Goal: Transaction & Acquisition: Obtain resource

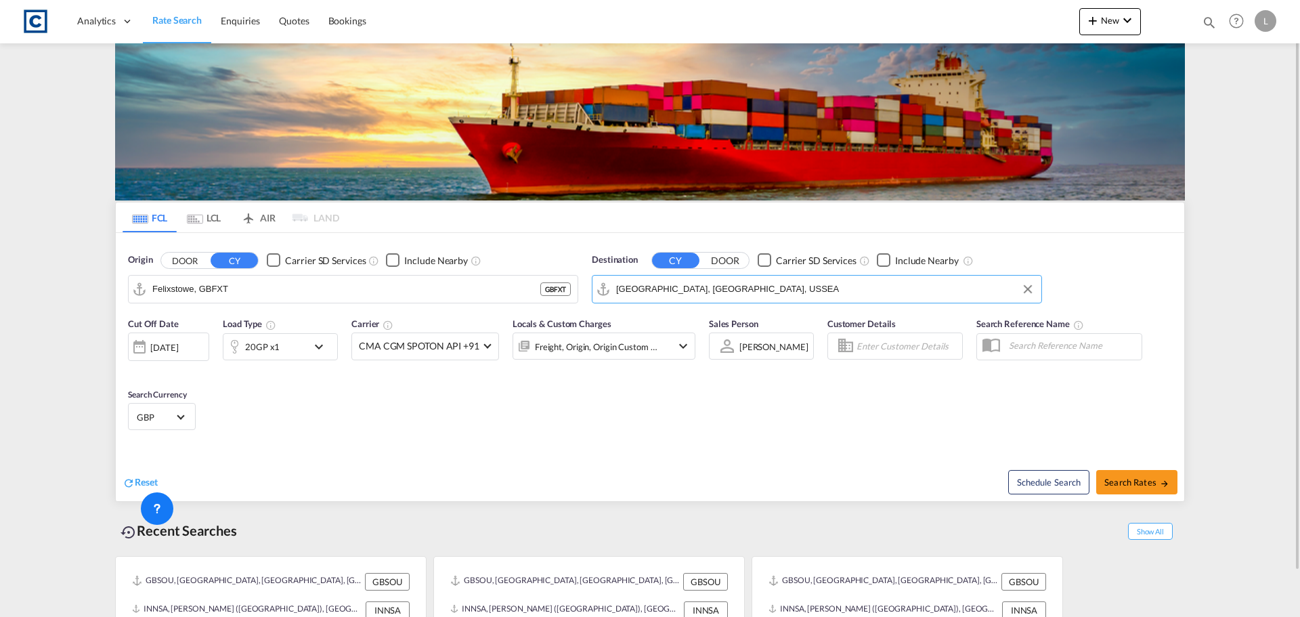
click at [257, 355] on div "20GP x1" at bounding box center [265, 346] width 84 height 27
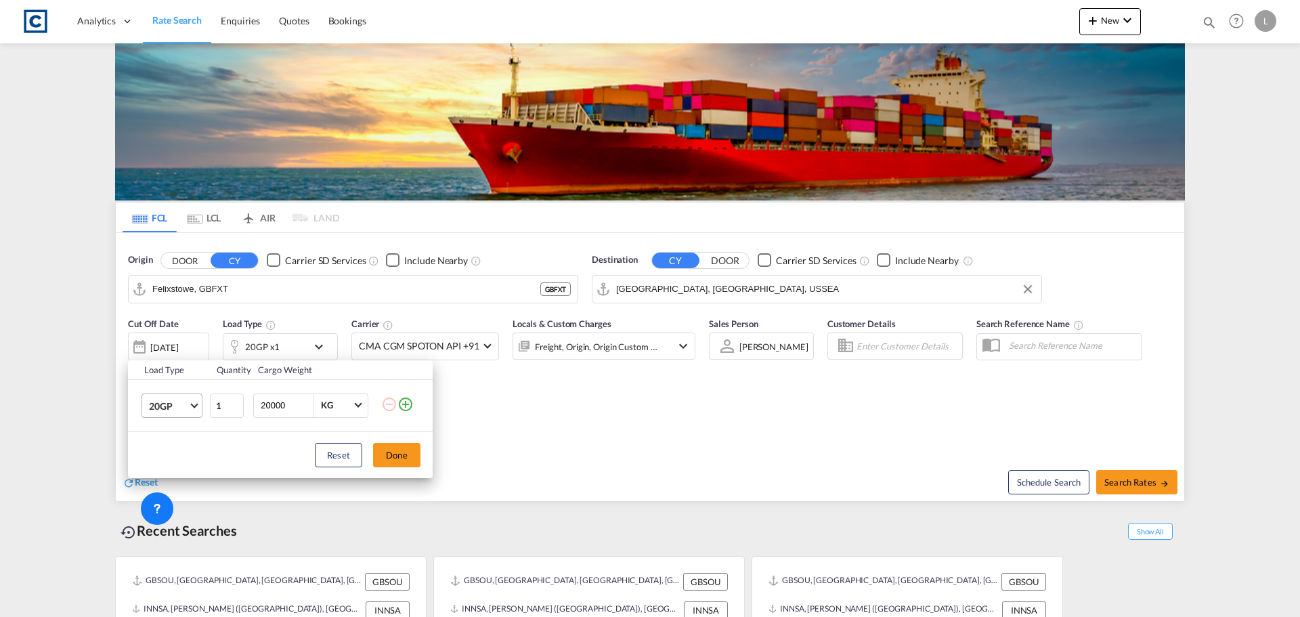
click at [188, 395] on md-select-value "20GP" at bounding box center [175, 405] width 54 height 23
click at [160, 476] on div "40HC" at bounding box center [161, 471] width 25 height 14
click at [404, 456] on button "Done" at bounding box center [396, 455] width 47 height 24
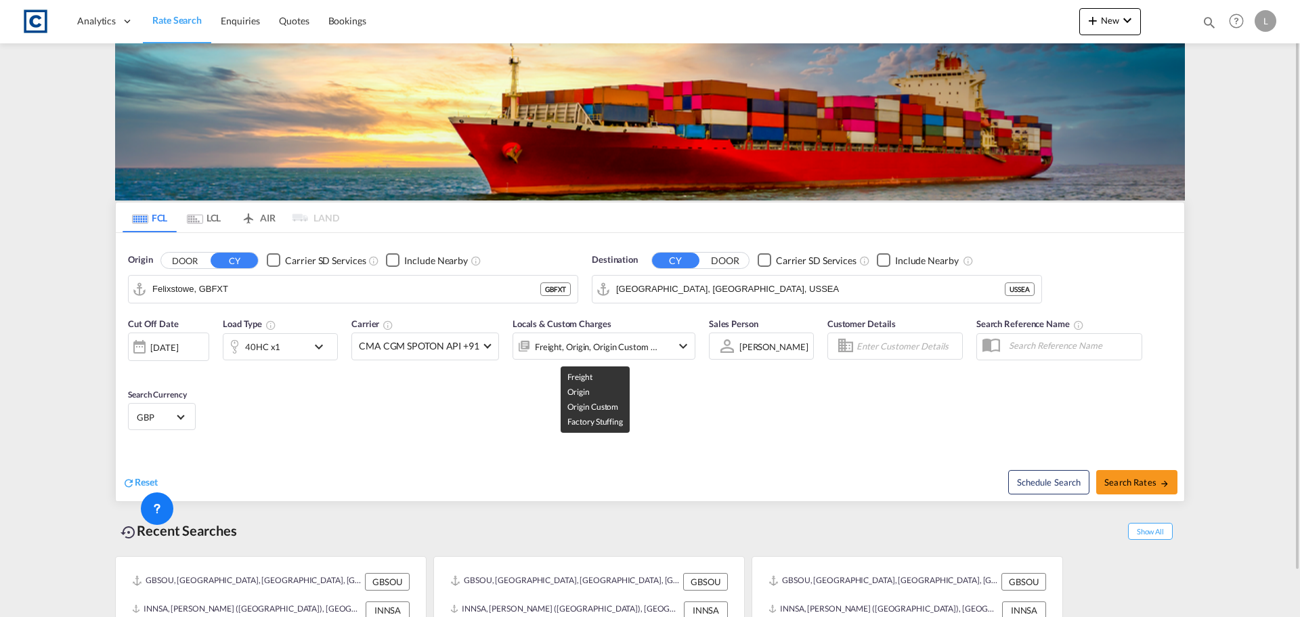
click at [624, 348] on div "Freight, Origin, Origin Custom +1" at bounding box center [596, 346] width 123 height 19
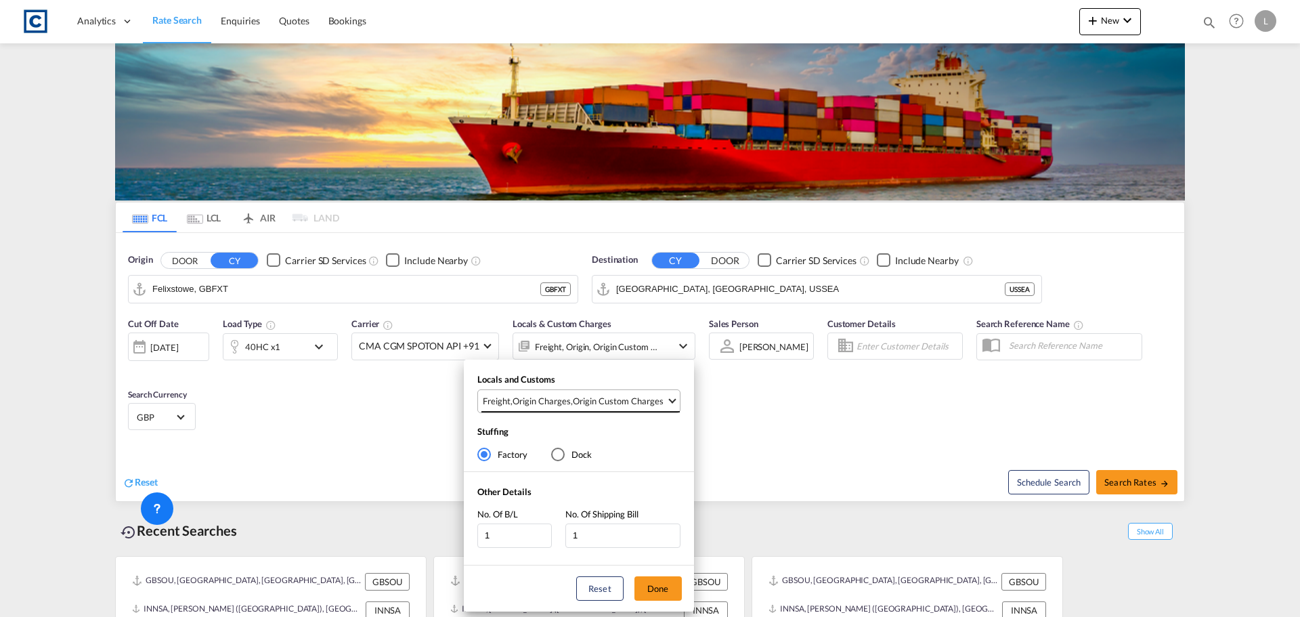
click at [618, 399] on div "Origin Custom Charges" at bounding box center [618, 401] width 91 height 12
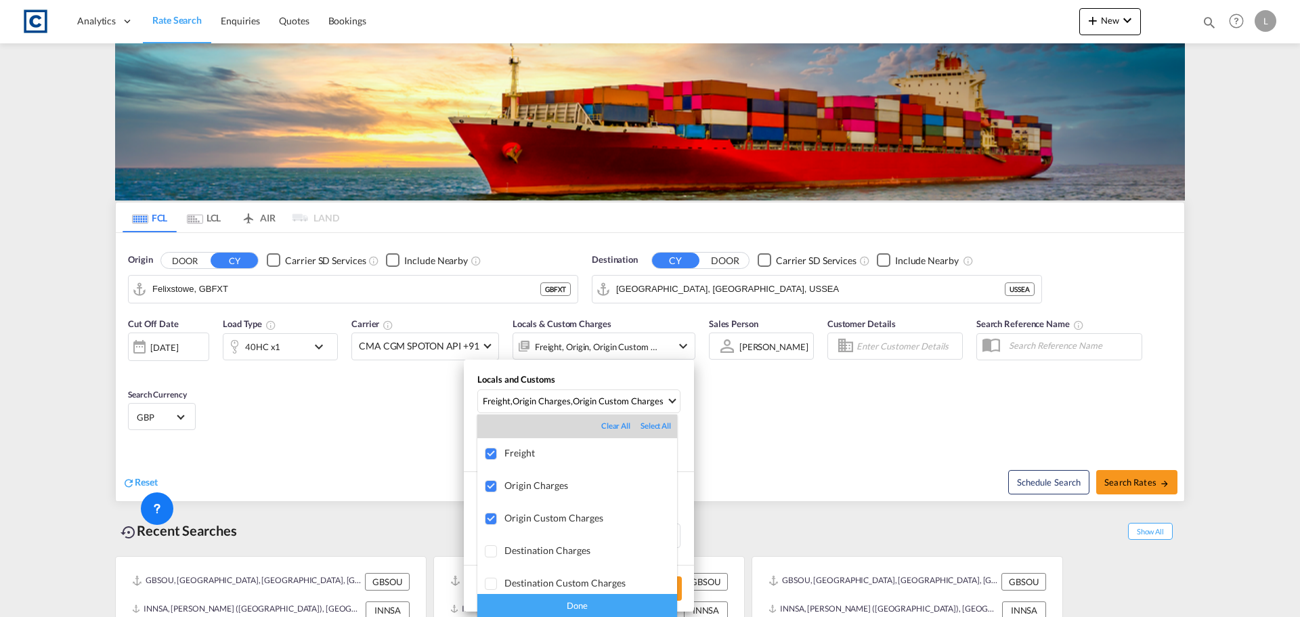
drag, startPoint x: 567, startPoint y: 606, endPoint x: 598, endPoint y: 601, distance: 31.5
click at [568, 606] on div "Done" at bounding box center [577, 606] width 200 height 24
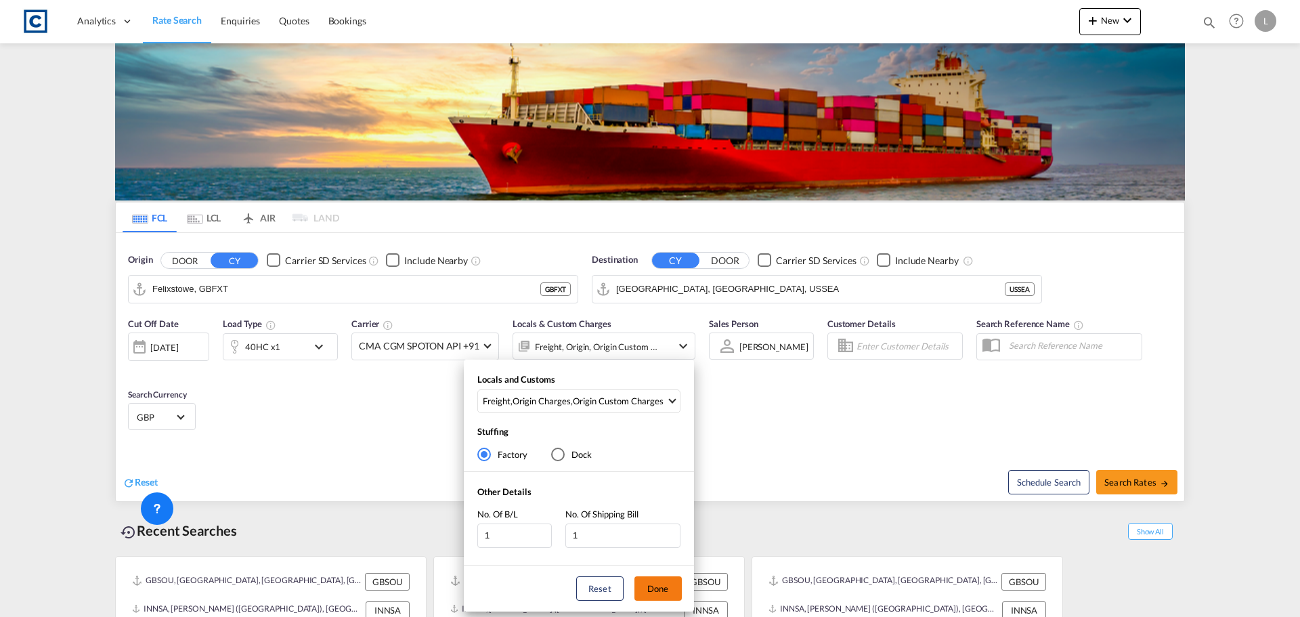
click at [677, 590] on button "Done" at bounding box center [657, 588] width 47 height 24
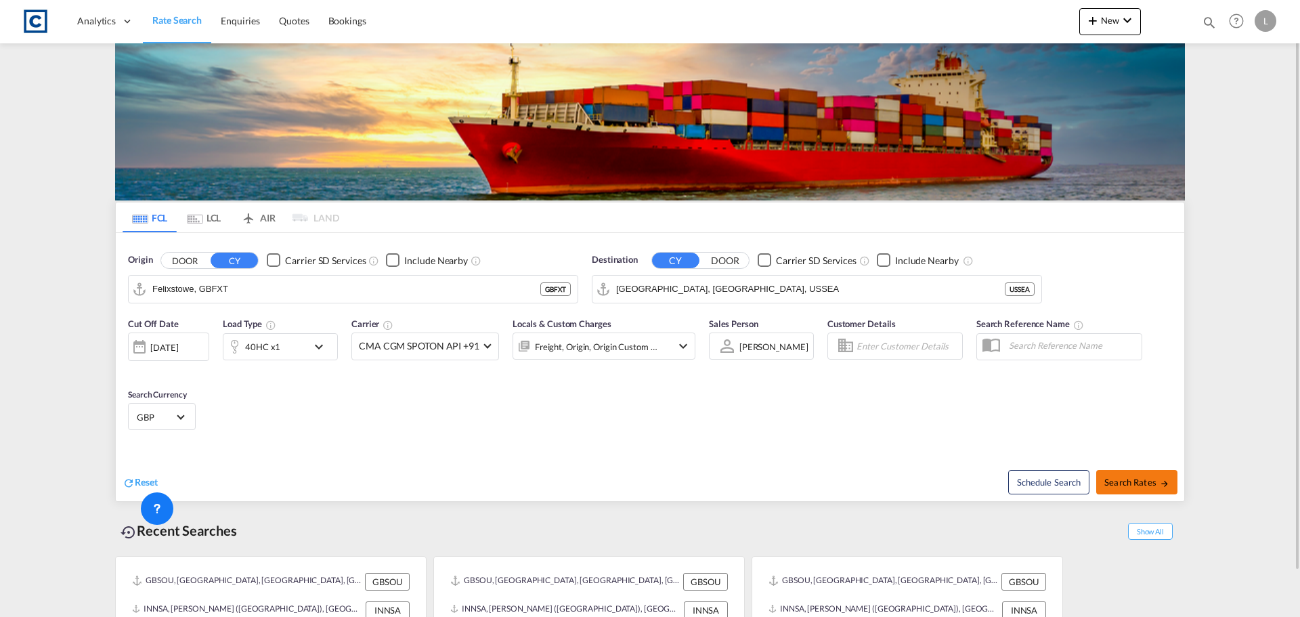
click at [1139, 484] on span "Search Rates" at bounding box center [1136, 482] width 65 height 11
type input "GBFXT to USSEA / [DATE]"
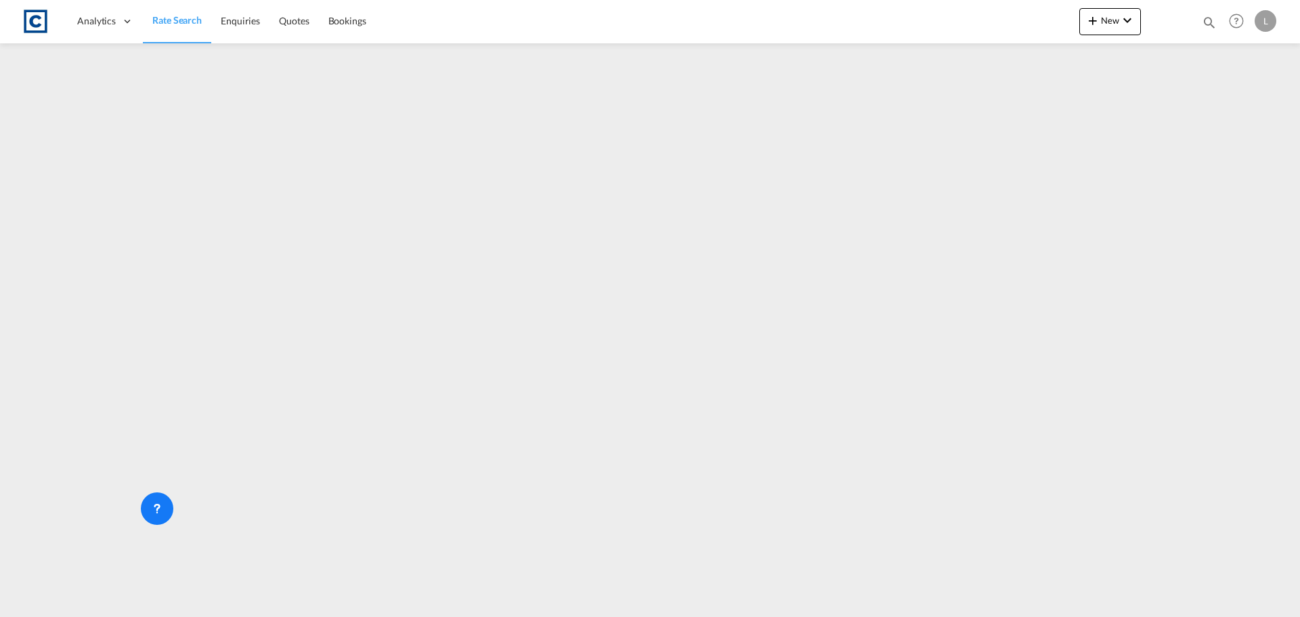
click at [177, 17] on span "Rate Search" at bounding box center [176, 20] width 49 height 12
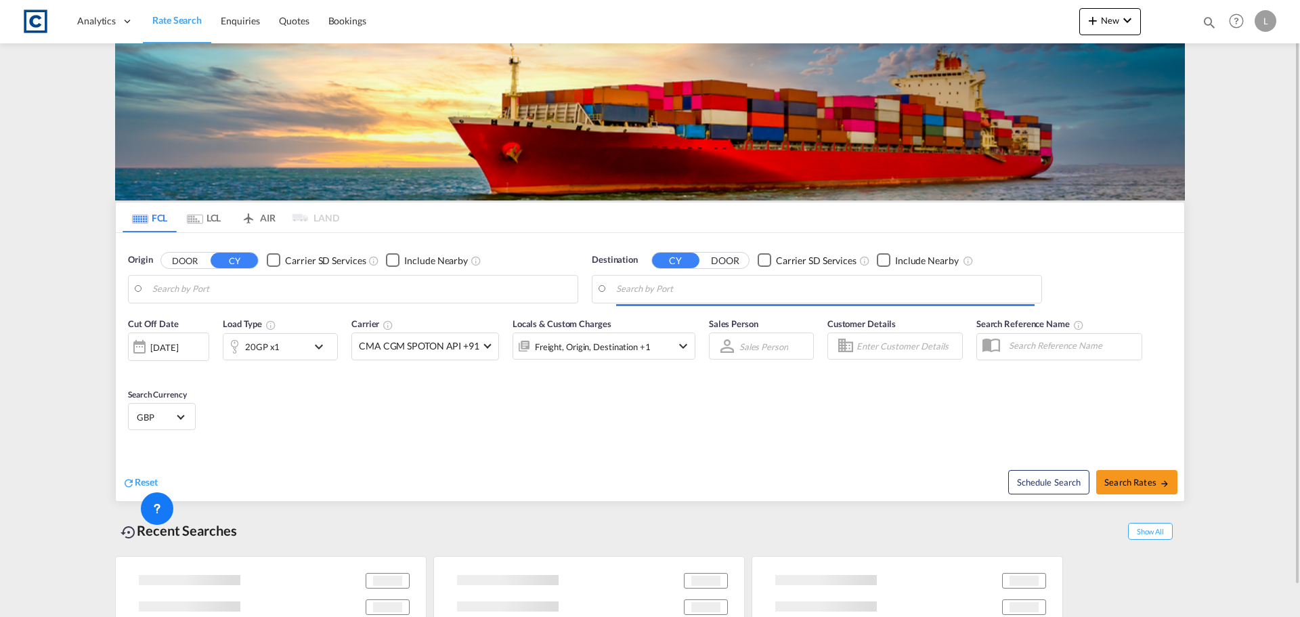
type input "[GEOGRAPHIC_DATA], [GEOGRAPHIC_DATA]"
type input "[GEOGRAPHIC_DATA], [GEOGRAPHIC_DATA], USPDX"
